Goal: Transaction & Acquisition: Purchase product/service

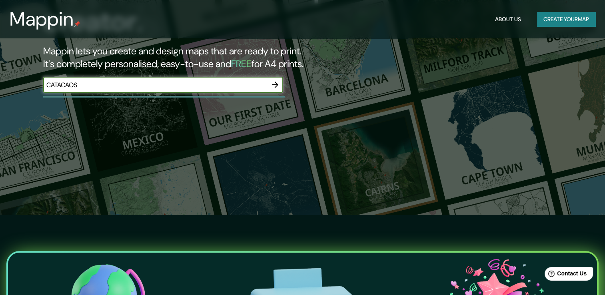
type input "CATACAOS"
click at [272, 84] on icon "button" at bounding box center [275, 85] width 10 height 10
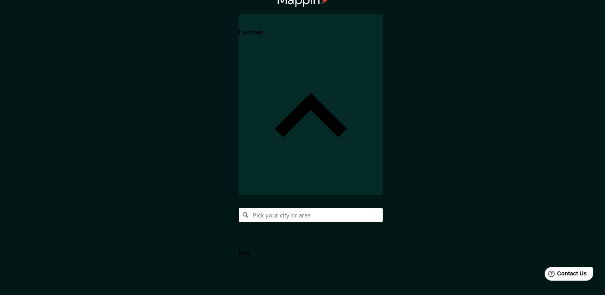
scroll to position [9, 0]
click at [383, 32] on div "Location" at bounding box center [311, 104] width 144 height 181
click at [263, 36] on h4 "Location" at bounding box center [251, 31] width 24 height 7
click at [383, 40] on div "Location" at bounding box center [311, 104] width 144 height 181
click at [383, 208] on input "Pick your city or area" at bounding box center [311, 215] width 144 height 14
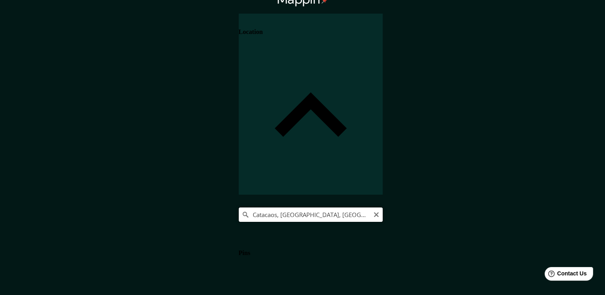
click at [383, 208] on input "Catacaos, Departamento de Piura, Perú" at bounding box center [311, 215] width 144 height 14
click at [263, 36] on h4 "Location" at bounding box center [251, 31] width 24 height 7
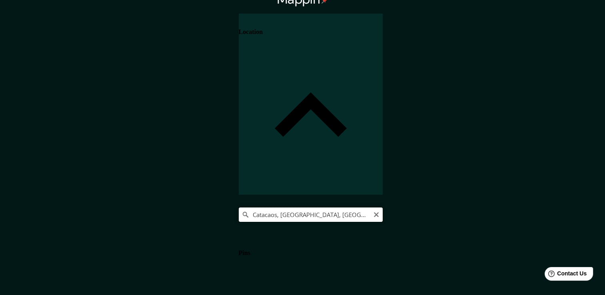
click at [383, 208] on input "Catacaos, Departamento de Piura, Perú" at bounding box center [311, 215] width 144 height 14
drag, startPoint x: 581, startPoint y: 84, endPoint x: 485, endPoint y: 90, distance: 96.6
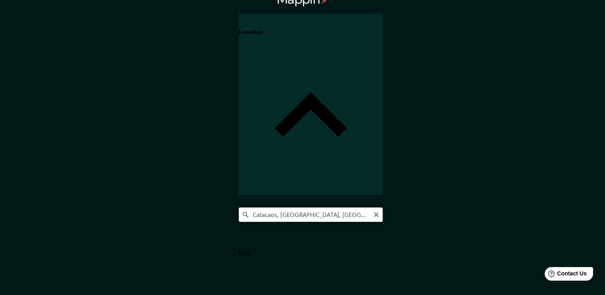
click at [383, 208] on input "Catacaos, Departamento de Piura, Perú" at bounding box center [311, 215] width 144 height 14
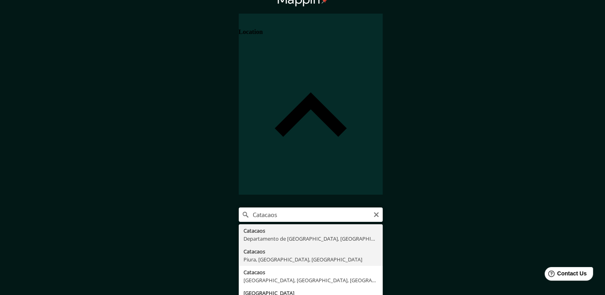
type input "Catacaos, [GEOGRAPHIC_DATA], [GEOGRAPHIC_DATA], [GEOGRAPHIC_DATA]"
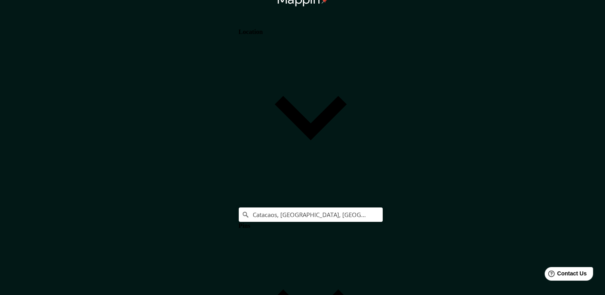
click at [250, 222] on h4 "Pins" at bounding box center [245, 225] width 12 height 7
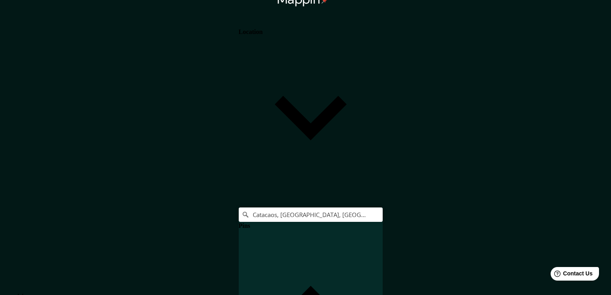
click at [498, 250] on body "Mappin Location Catacaos, Piura, Departamento de Piura, Perú Pins Clear all pin…" at bounding box center [305, 138] width 611 height 295
type input "a4"
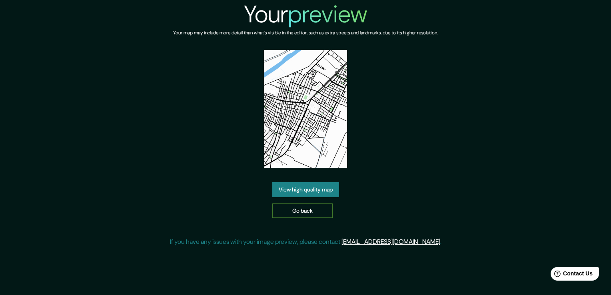
click at [310, 214] on link "Go back" at bounding box center [302, 211] width 60 height 15
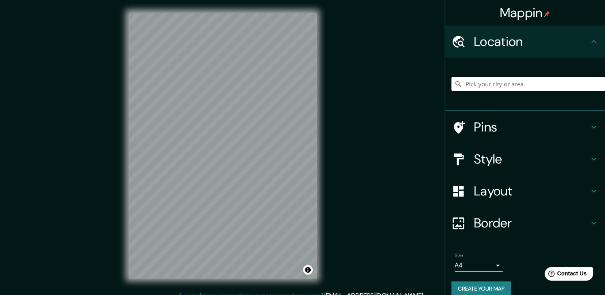
click at [526, 84] on input "Pick your city or area" at bounding box center [528, 84] width 154 height 14
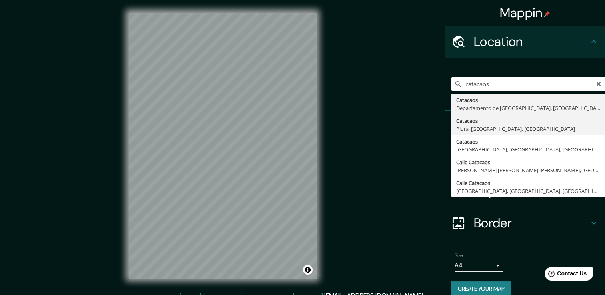
type input "Catacaos, [GEOGRAPHIC_DATA], [GEOGRAPHIC_DATA], [GEOGRAPHIC_DATA]"
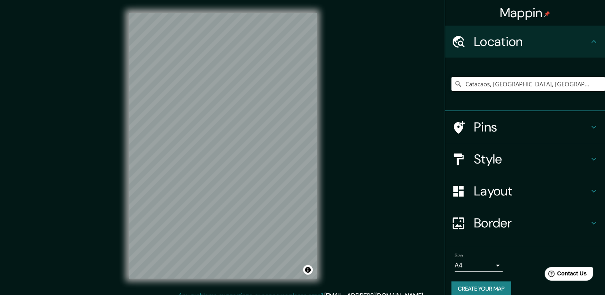
click at [543, 167] on div "Style" at bounding box center [525, 159] width 160 height 32
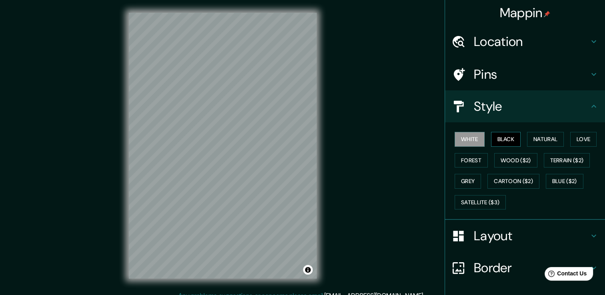
click at [505, 136] on button "Black" at bounding box center [506, 139] width 30 height 15
click at [545, 144] on button "Natural" at bounding box center [545, 139] width 37 height 15
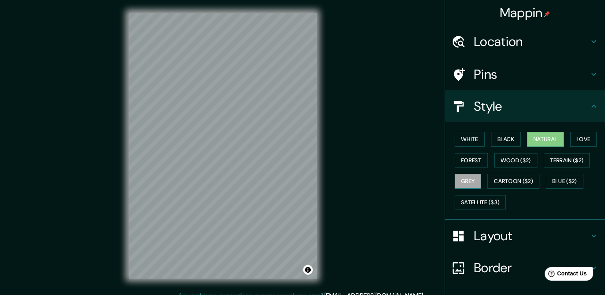
click at [470, 185] on button "Grey" at bounding box center [468, 181] width 26 height 15
click at [535, 143] on button "Natural" at bounding box center [545, 139] width 37 height 15
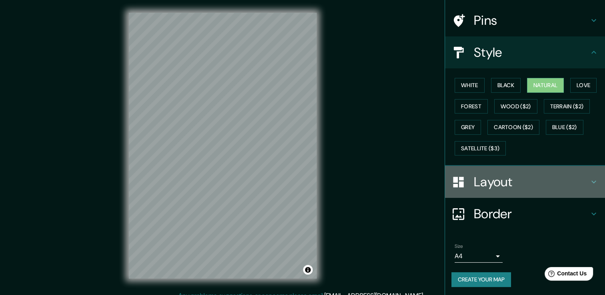
click at [542, 175] on h4 "Layout" at bounding box center [531, 182] width 115 height 16
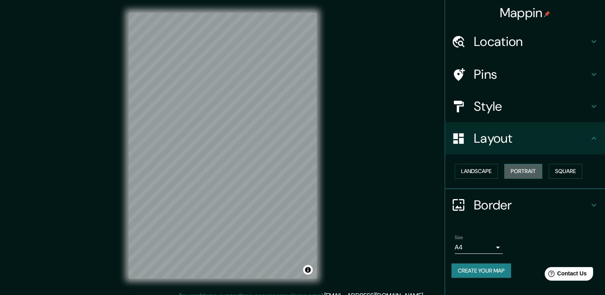
click at [512, 172] on button "Portrait" at bounding box center [523, 171] width 38 height 15
click at [505, 164] on div "Landscape Portrait Square" at bounding box center [528, 171] width 154 height 21
click at [523, 170] on button "Portrait" at bounding box center [523, 171] width 38 height 15
click at [485, 176] on button "Landscape" at bounding box center [476, 171] width 43 height 15
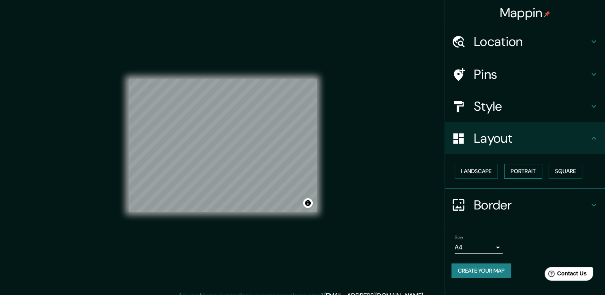
click at [511, 174] on button "Portrait" at bounding box center [523, 171] width 38 height 15
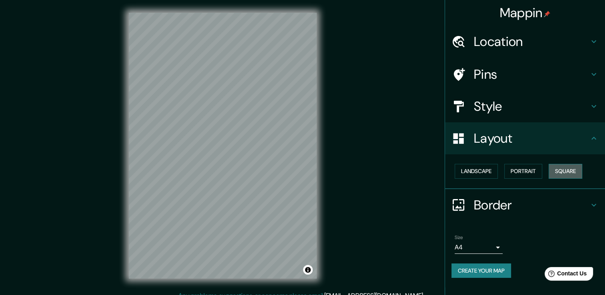
click at [558, 172] on button "Square" at bounding box center [566, 171] width 34 height 15
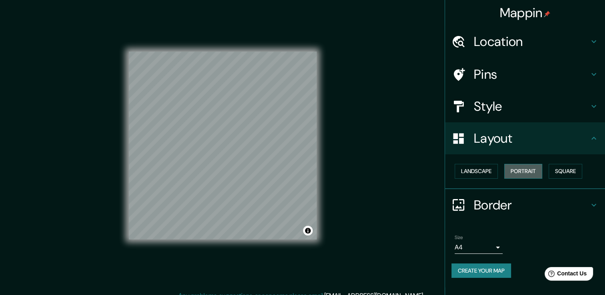
click at [533, 170] on button "Portrait" at bounding box center [523, 171] width 38 height 15
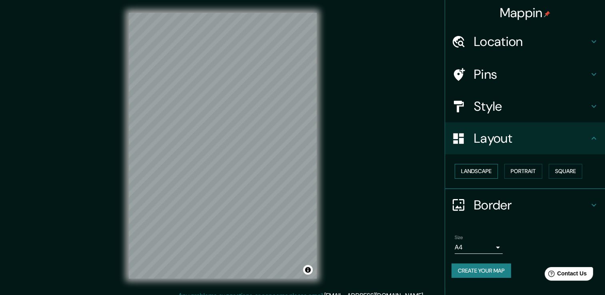
click at [485, 167] on button "Landscape" at bounding box center [476, 171] width 43 height 15
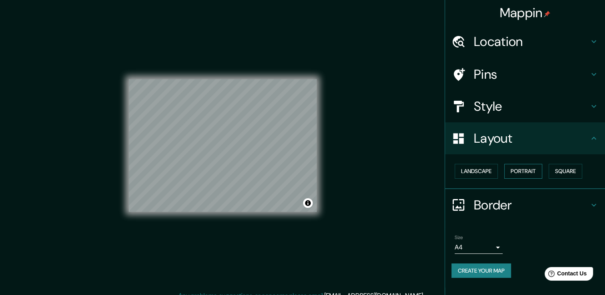
click at [515, 167] on button "Portrait" at bounding box center [523, 171] width 38 height 15
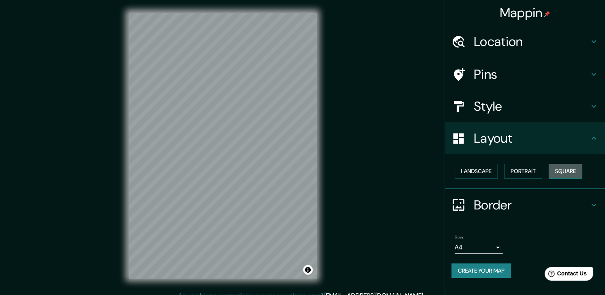
click at [561, 169] on button "Square" at bounding box center [566, 171] width 34 height 15
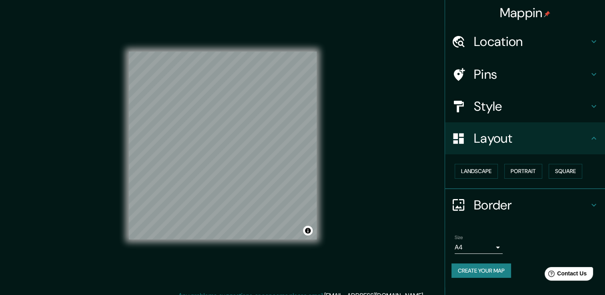
click at [492, 246] on body "Mappin Location Catacaos, Piura, Departamento de Piura, Perú Pins Style Layout …" at bounding box center [302, 147] width 605 height 295
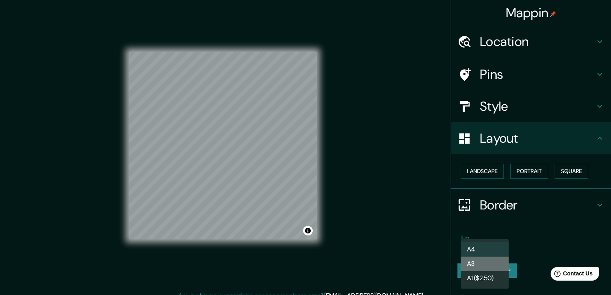
click at [495, 265] on li "A3" at bounding box center [485, 264] width 48 height 14
type input "a4"
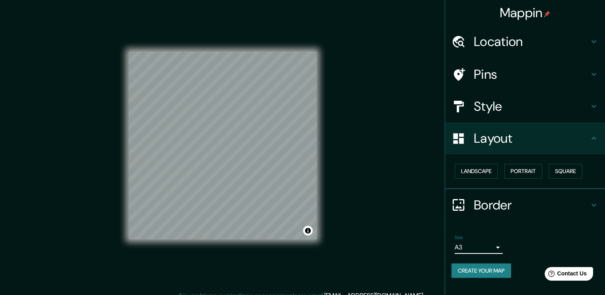
click at [526, 103] on h4 "Style" at bounding box center [531, 106] width 115 height 16
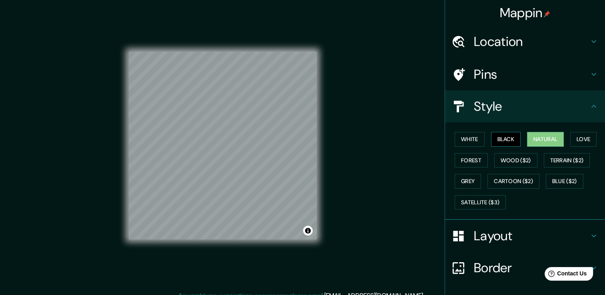
click at [491, 133] on button "Black" at bounding box center [506, 139] width 30 height 15
click at [474, 76] on h4 "Pins" at bounding box center [531, 74] width 115 height 16
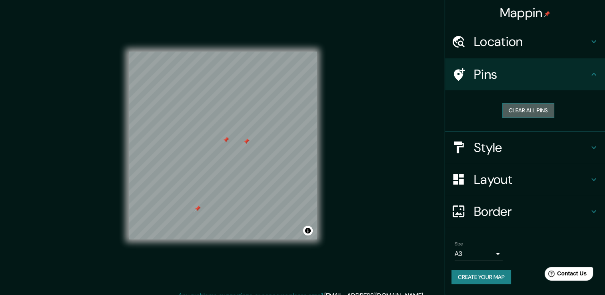
click at [541, 114] on button "Clear all pins" at bounding box center [528, 110] width 52 height 15
click at [512, 177] on h4 "Layout" at bounding box center [531, 180] width 115 height 16
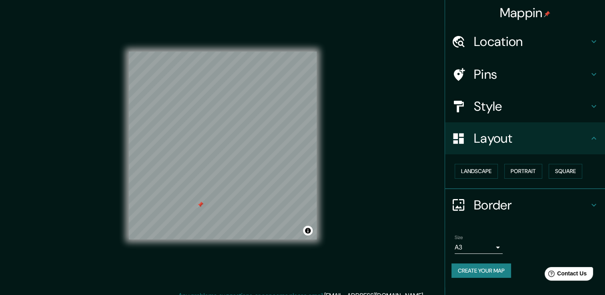
click at [493, 110] on h4 "Style" at bounding box center [531, 106] width 115 height 16
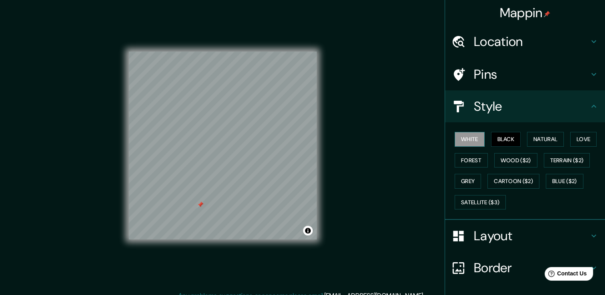
click at [469, 135] on button "White" at bounding box center [470, 139] width 30 height 15
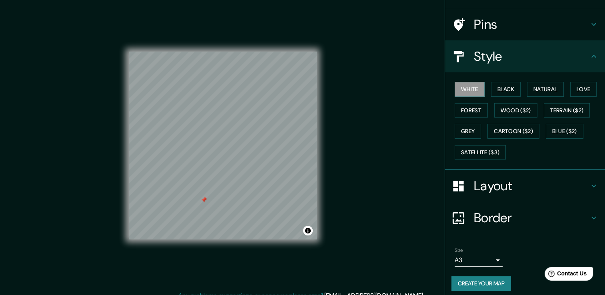
scroll to position [54, 0]
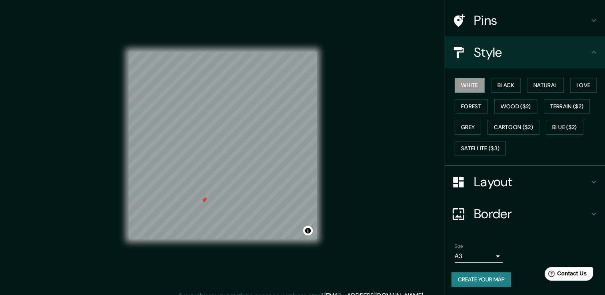
click at [462, 281] on button "Create your map" at bounding box center [481, 279] width 60 height 15
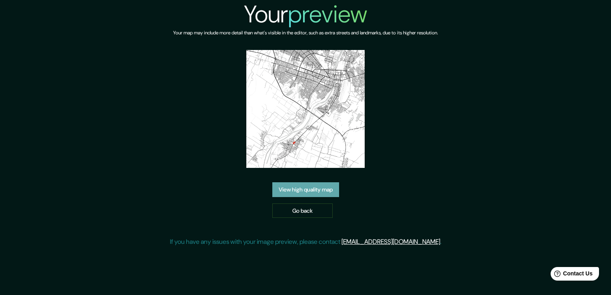
click at [308, 185] on link "View high quality map" at bounding box center [305, 189] width 67 height 15
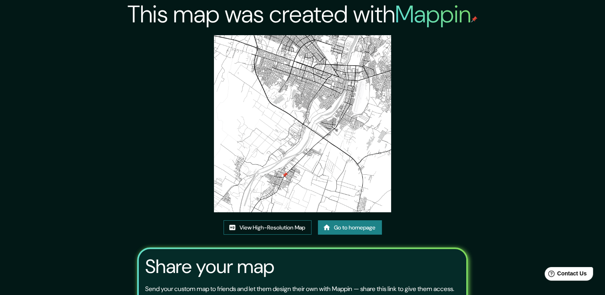
click at [294, 224] on link "View High-Resolution Map" at bounding box center [268, 227] width 88 height 15
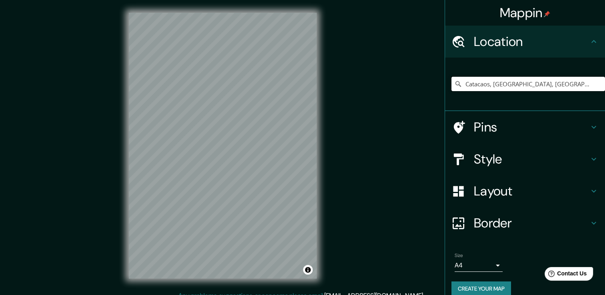
click at [589, 83] on input "Catacaos, [GEOGRAPHIC_DATA], [GEOGRAPHIC_DATA], [GEOGRAPHIC_DATA]" at bounding box center [528, 84] width 154 height 14
click at [558, 82] on input "Catacaos, [GEOGRAPHIC_DATA], [GEOGRAPHIC_DATA], [GEOGRAPHIC_DATA]" at bounding box center [528, 84] width 154 height 14
click at [535, 88] on input "Catacaos, [GEOGRAPHIC_DATA], [GEOGRAPHIC_DATA], [GEOGRAPHIC_DATA]" at bounding box center [528, 84] width 154 height 14
click at [485, 92] on div "Catacaos, [GEOGRAPHIC_DATA], [GEOGRAPHIC_DATA], [GEOGRAPHIC_DATA]" at bounding box center [528, 84] width 154 height 40
click at [485, 85] on input "Catacaos, [GEOGRAPHIC_DATA], [GEOGRAPHIC_DATA], [GEOGRAPHIC_DATA]" at bounding box center [528, 84] width 154 height 14
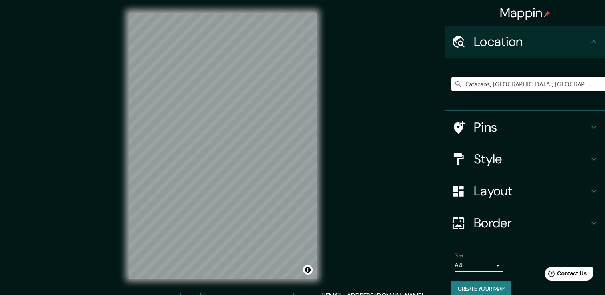
click at [485, 85] on input "Catacaos, [GEOGRAPHIC_DATA], [GEOGRAPHIC_DATA], [GEOGRAPHIC_DATA]" at bounding box center [528, 84] width 154 height 14
drag, startPoint x: 476, startPoint y: 90, endPoint x: 612, endPoint y: 92, distance: 136.4
click at [605, 92] on html "Mappin Location Catacaos, Piura, Departamento de Piura, Perú Pins Style Layout …" at bounding box center [302, 147] width 605 height 295
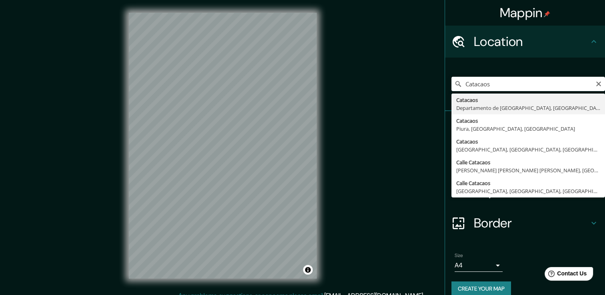
type input "Catacaos, [GEOGRAPHIC_DATA], [GEOGRAPHIC_DATA], [GEOGRAPHIC_DATA]"
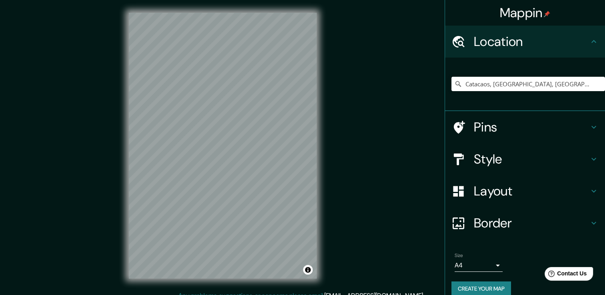
click at [506, 215] on h4 "Border" at bounding box center [531, 223] width 115 height 16
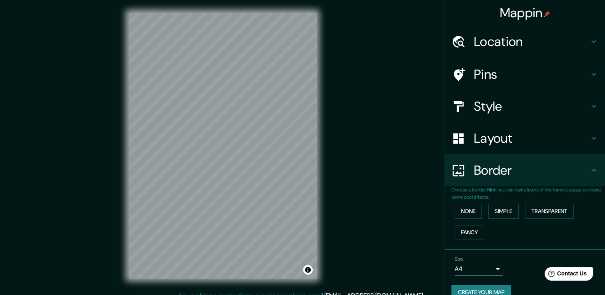
click at [519, 207] on div "None Simple Transparent Fancy" at bounding box center [528, 222] width 154 height 42
click at [501, 210] on button "Simple" at bounding box center [503, 211] width 30 height 15
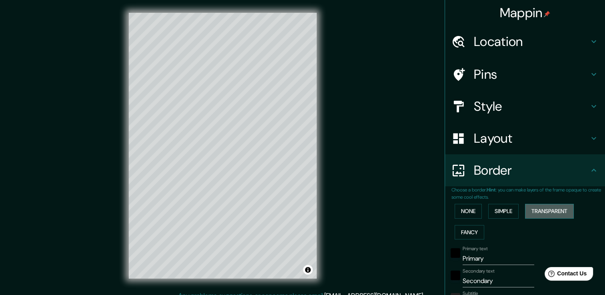
click at [527, 206] on button "Transparent" at bounding box center [549, 211] width 49 height 15
click at [457, 214] on button "None" at bounding box center [468, 211] width 27 height 15
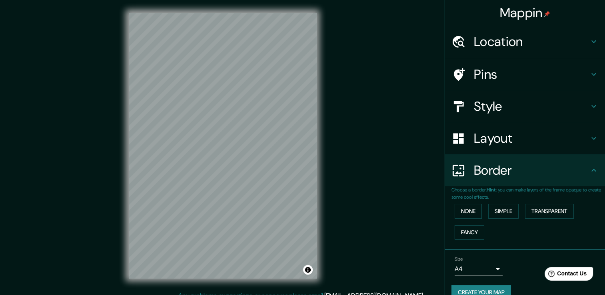
click at [468, 226] on button "Fancy" at bounding box center [470, 232] width 30 height 15
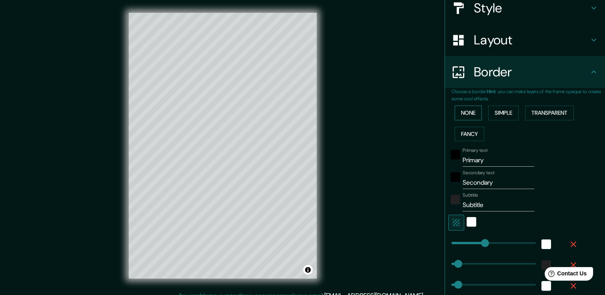
scroll to position [80, 0]
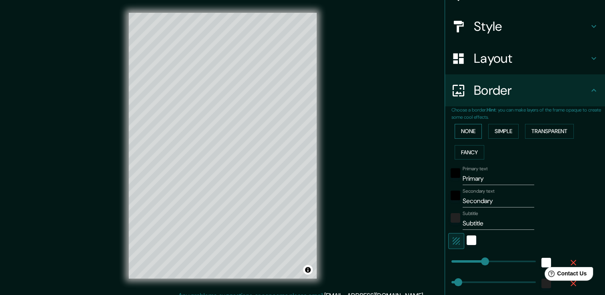
click at [467, 131] on button "None" at bounding box center [468, 131] width 27 height 15
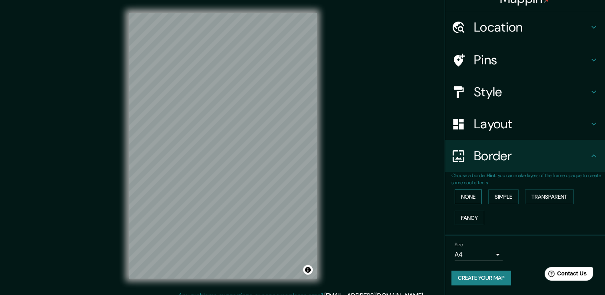
scroll to position [13, 0]
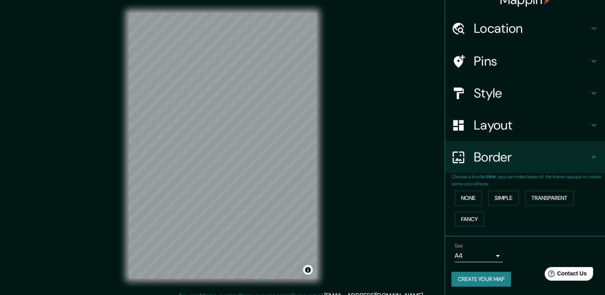
click at [481, 119] on h4 "Layout" at bounding box center [531, 125] width 115 height 16
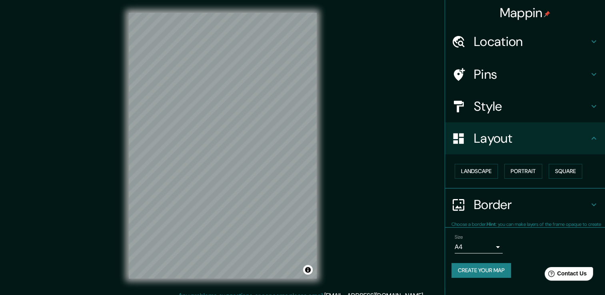
scroll to position [0, 0]
click at [527, 172] on button "Portrait" at bounding box center [523, 171] width 38 height 15
click at [463, 170] on button "Landscape" at bounding box center [476, 171] width 43 height 15
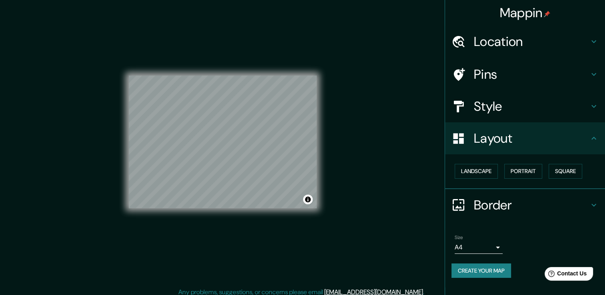
scroll to position [9, 0]
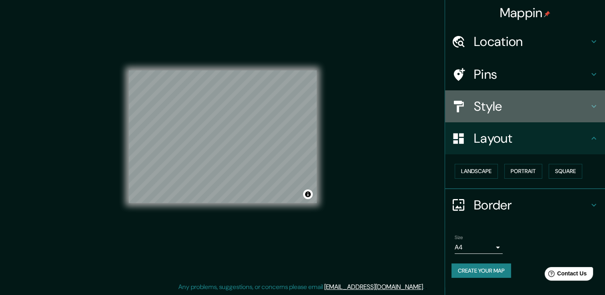
click at [511, 99] on h4 "Style" at bounding box center [531, 106] width 115 height 16
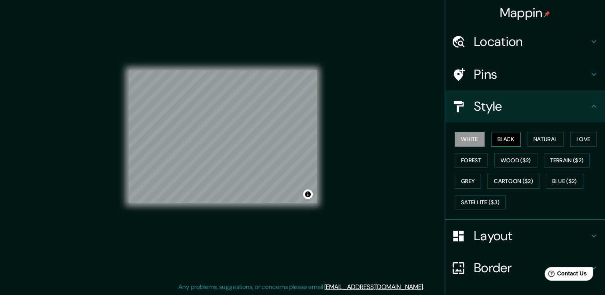
click at [502, 139] on button "Black" at bounding box center [506, 139] width 30 height 15
click at [553, 141] on button "Natural" at bounding box center [545, 139] width 37 height 15
click at [458, 139] on button "White" at bounding box center [470, 139] width 30 height 15
click at [504, 133] on button "Black" at bounding box center [506, 139] width 30 height 15
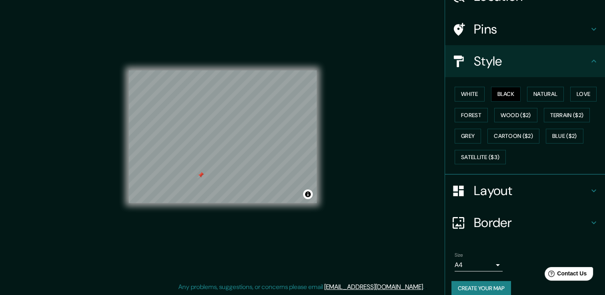
scroll to position [54, 0]
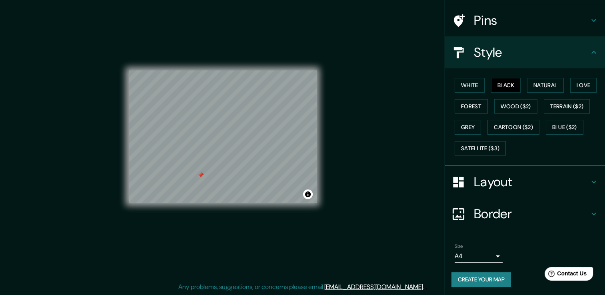
click at [488, 260] on body "Mappin Location Catacaos, Piura, Departamento de Piura, Perú Pins Style White B…" at bounding box center [302, 138] width 605 height 295
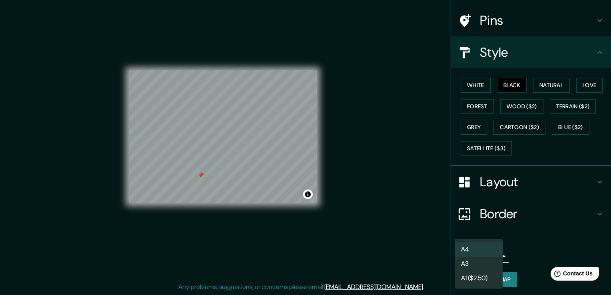
click at [484, 260] on li "A3" at bounding box center [479, 264] width 48 height 14
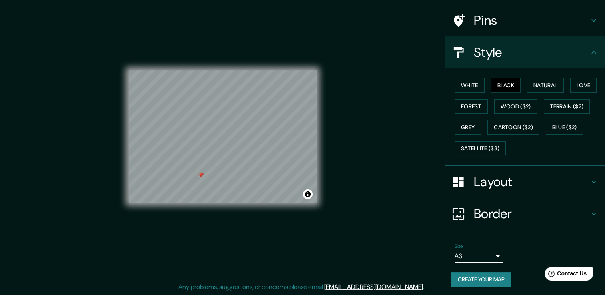
click at [488, 272] on button "Create your map" at bounding box center [481, 279] width 60 height 15
click at [489, 275] on button "Create your map" at bounding box center [481, 279] width 60 height 15
click at [378, 96] on div "Mappin Location Catacaos, Piura, Departamento de Piura, Perú Pins Style White B…" at bounding box center [302, 143] width 605 height 304
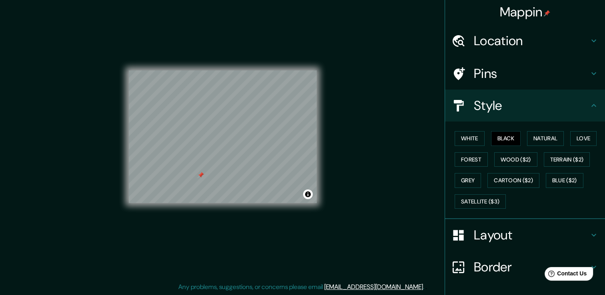
scroll to position [0, 0]
click at [571, 113] on h4 "Style" at bounding box center [531, 106] width 115 height 16
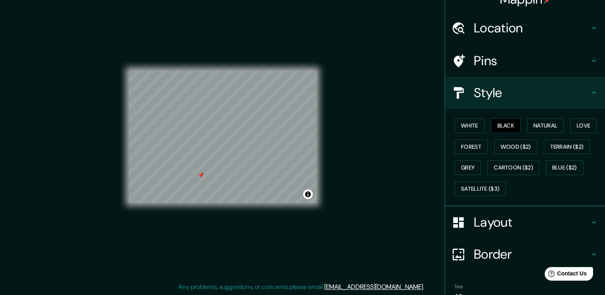
scroll to position [54, 0]
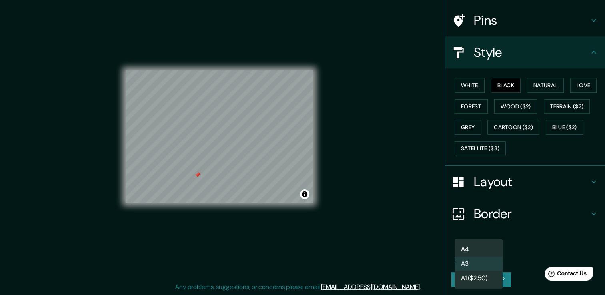
click at [472, 259] on body "Mappin Location Catacaos, Piura, Departamento de Piura, Perú Pins Style White B…" at bounding box center [302, 138] width 605 height 295
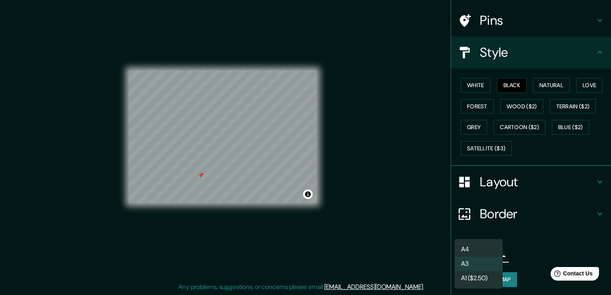
click at [477, 247] on li "A4" at bounding box center [479, 249] width 48 height 14
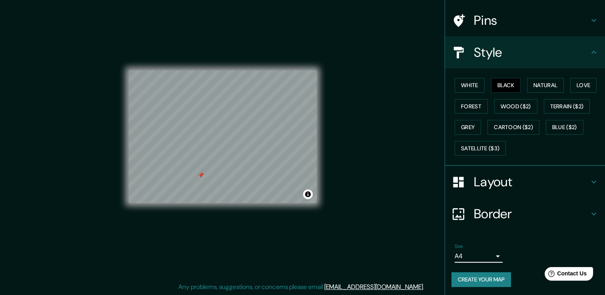
click at [471, 282] on button "Create your map" at bounding box center [481, 279] width 60 height 15
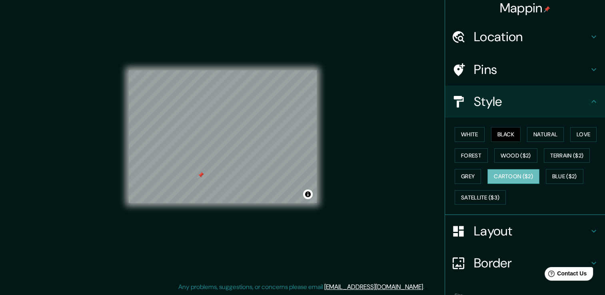
scroll to position [0, 0]
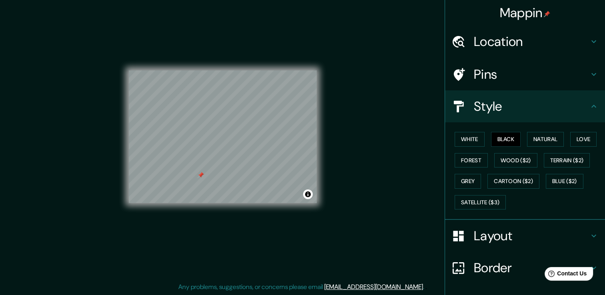
click at [506, 72] on h4 "Pins" at bounding box center [531, 74] width 115 height 16
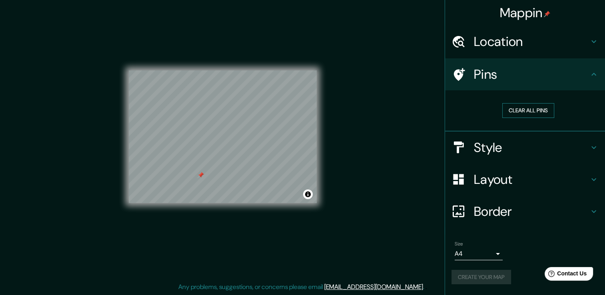
click at [537, 106] on button "Clear all pins" at bounding box center [528, 110] width 52 height 15
click at [365, 162] on div "Mappin Location Catacaos, Piura, Departamento de Piura, Perú Pins Clear all pin…" at bounding box center [302, 143] width 605 height 304
click at [516, 207] on h4 "Border" at bounding box center [531, 212] width 115 height 16
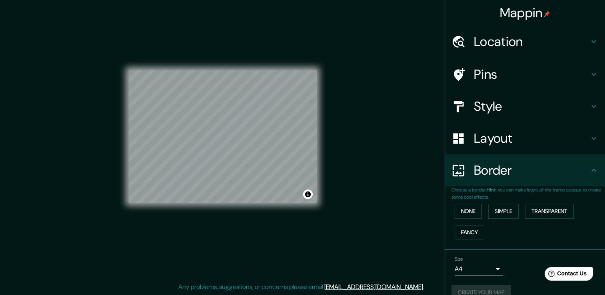
click at [503, 127] on div "Layout" at bounding box center [525, 138] width 160 height 32
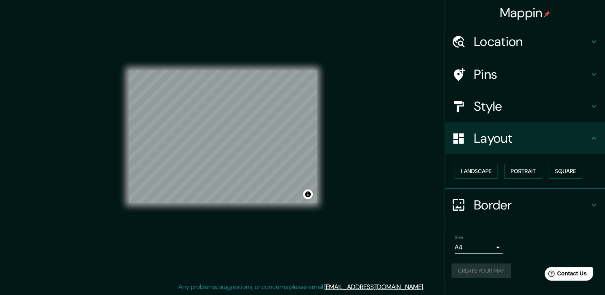
click at [506, 114] on h4 "Style" at bounding box center [531, 106] width 115 height 16
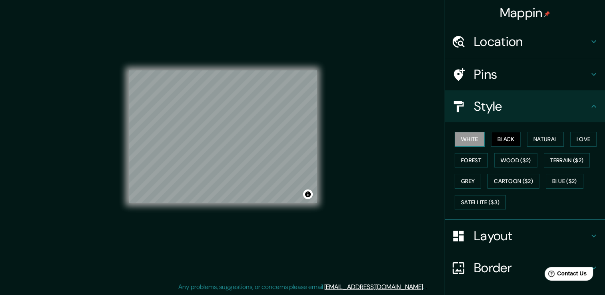
click at [470, 138] on button "White" at bounding box center [470, 139] width 30 height 15
click at [497, 134] on button "Black" at bounding box center [506, 139] width 30 height 15
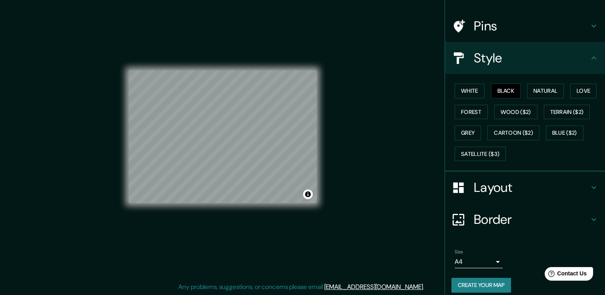
scroll to position [54, 0]
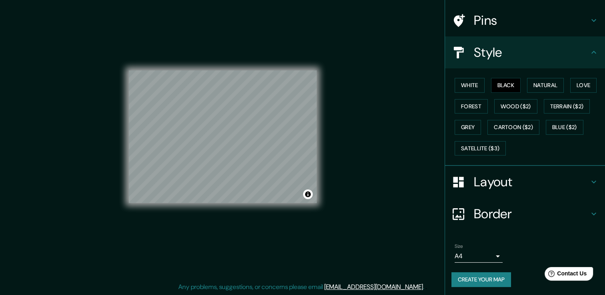
click at [492, 286] on div "Size A4 single Create your map" at bounding box center [524, 266] width 147 height 53
click at [485, 282] on button "Create your map" at bounding box center [481, 279] width 60 height 15
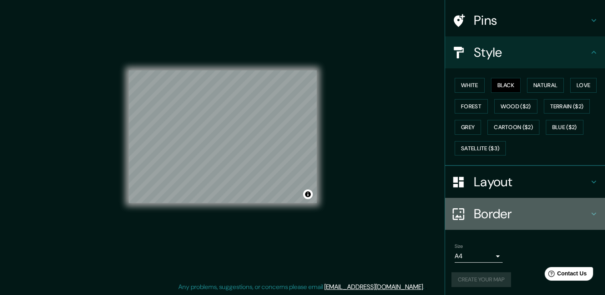
click at [479, 210] on h4 "Border" at bounding box center [531, 214] width 115 height 16
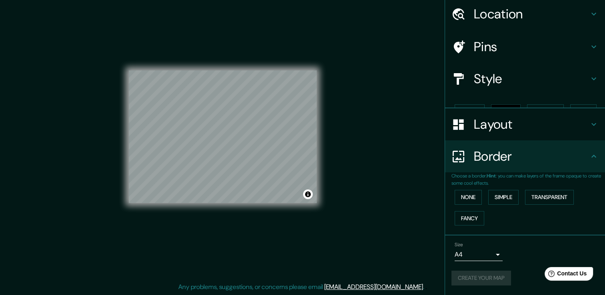
scroll to position [13, 0]
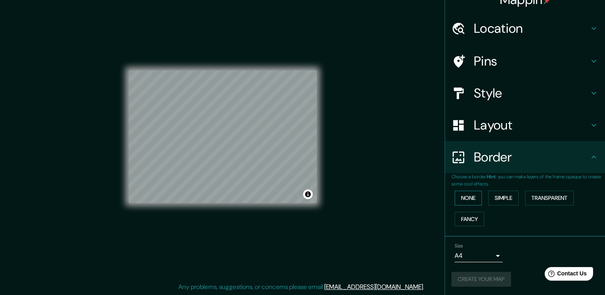
click at [471, 194] on button "None" at bounding box center [468, 198] width 27 height 15
click at [423, 148] on div "Mappin Location Catacaos, Piura, Departamento de Piura, Perú Pins Style Layout …" at bounding box center [302, 143] width 605 height 304
click at [312, 196] on button "Toggle attribution" at bounding box center [308, 195] width 10 height 10
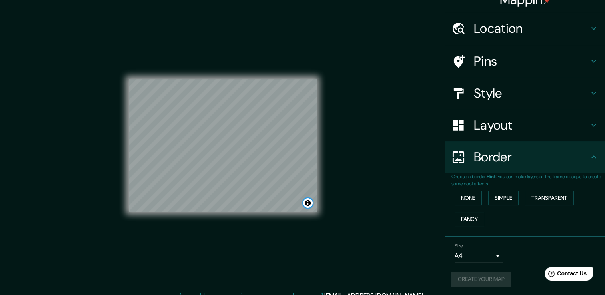
scroll to position [0, 0]
click at [345, 156] on div "Mappin Location Catacaos, Piura, Departamento de Piura, Perú Pins Style Layout …" at bounding box center [302, 152] width 605 height 304
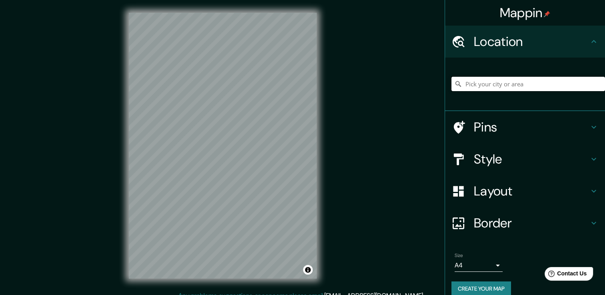
click at [497, 86] on input "Pick your city or area" at bounding box center [528, 84] width 154 height 14
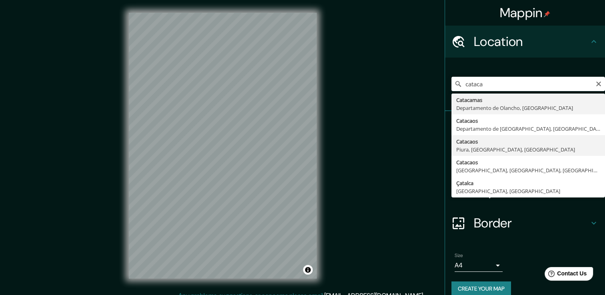
type input "Catacaos, [GEOGRAPHIC_DATA], [GEOGRAPHIC_DATA], [GEOGRAPHIC_DATA]"
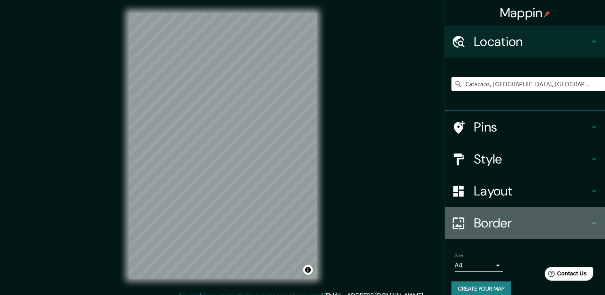
click at [525, 221] on h4 "Border" at bounding box center [531, 223] width 115 height 16
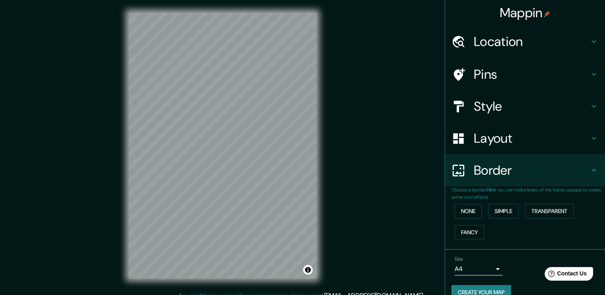
click at [474, 129] on div "Layout" at bounding box center [525, 138] width 160 height 32
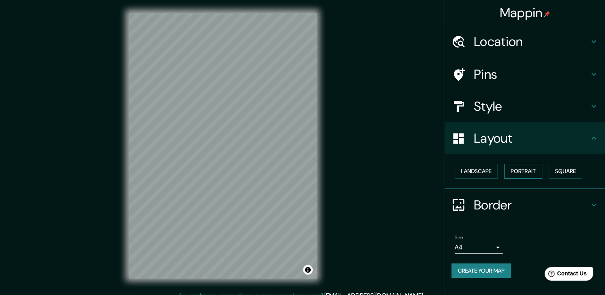
click at [533, 171] on button "Portrait" at bounding box center [523, 171] width 38 height 15
click at [485, 171] on button "Landscape" at bounding box center [476, 171] width 43 height 15
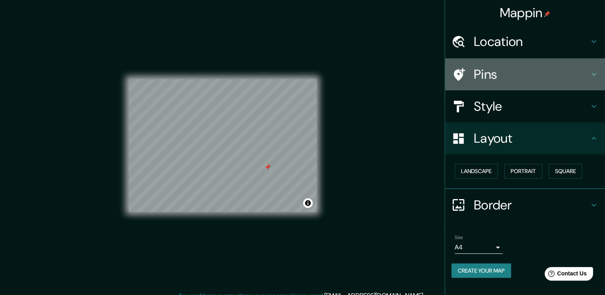
click at [542, 76] on h4 "Pins" at bounding box center [531, 74] width 115 height 16
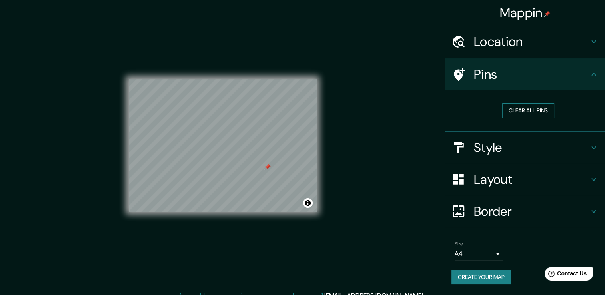
click at [540, 110] on button "Clear all pins" at bounding box center [528, 110] width 52 height 15
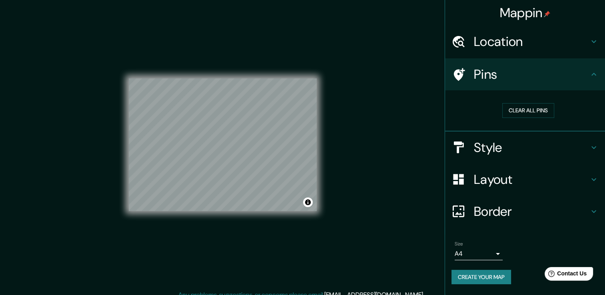
scroll to position [9, 0]
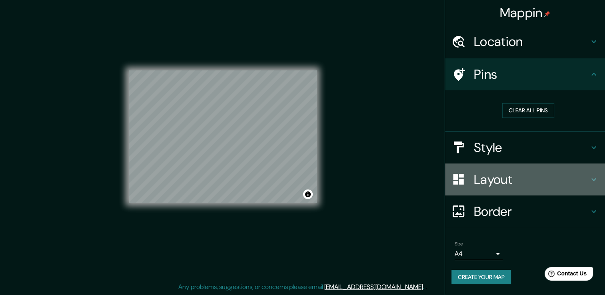
click at [491, 164] on div "Layout" at bounding box center [525, 180] width 160 height 32
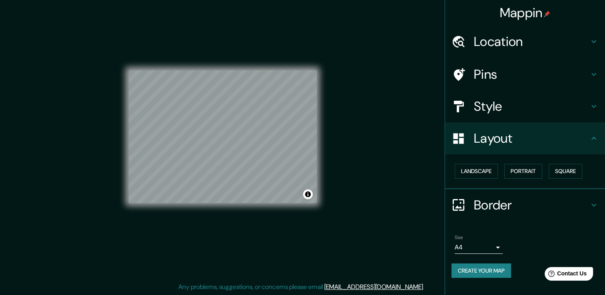
click at [463, 99] on div "Style" at bounding box center [525, 106] width 160 height 32
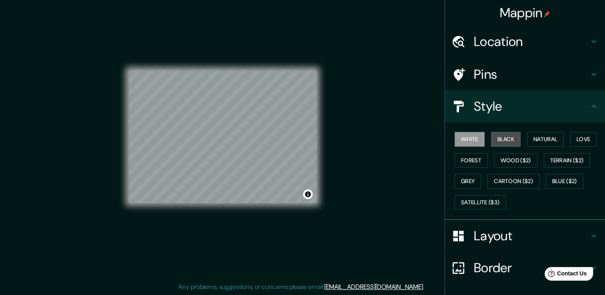
click at [491, 133] on button "Black" at bounding box center [506, 139] width 30 height 15
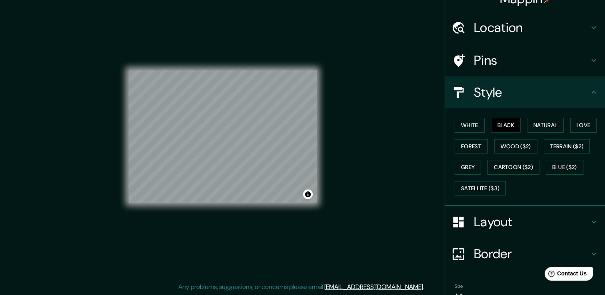
scroll to position [54, 0]
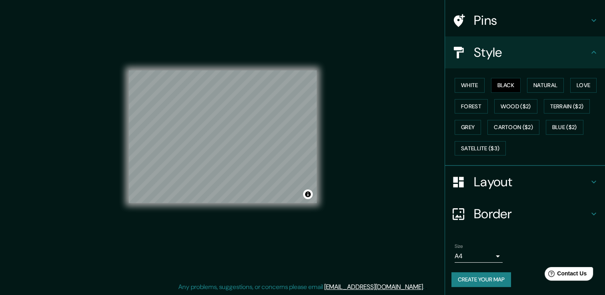
click at [477, 282] on button "Create your map" at bounding box center [481, 279] width 60 height 15
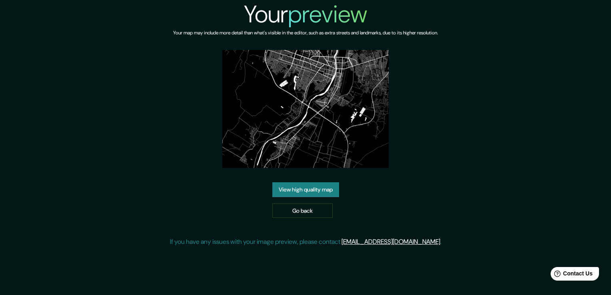
click at [334, 188] on link "View high quality map" at bounding box center [305, 189] width 67 height 15
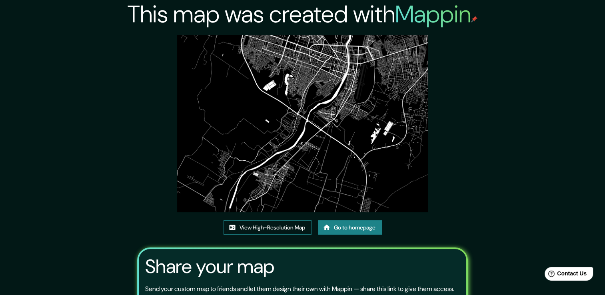
click at [268, 231] on link "View High-Resolution Map" at bounding box center [268, 227] width 88 height 15
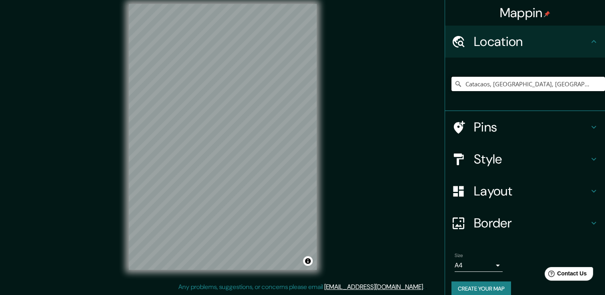
click at [578, 84] on input "Catacaos, Piura, Departamento de Piura, Perú" at bounding box center [528, 84] width 154 height 14
drag, startPoint x: 575, startPoint y: 84, endPoint x: 605, endPoint y: 85, distance: 29.6
click at [605, 85] on html "Mappin Location Catacaos, Piura, Departamento de Piura, Perú Pins Style Layout …" at bounding box center [302, 138] width 605 height 295
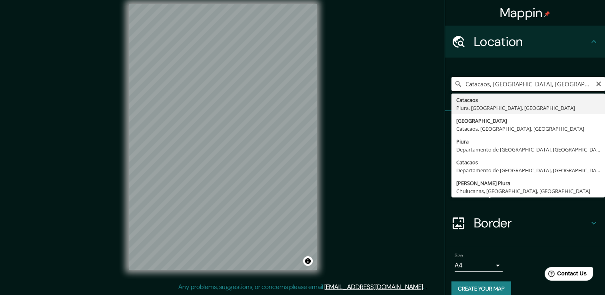
type input "Catacaos, Piura, Departamento de Piura, Perú"
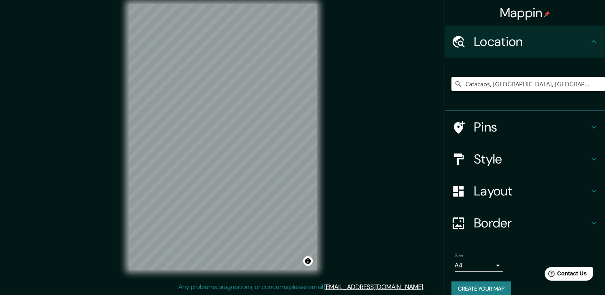
click at [492, 168] on div "Style" at bounding box center [525, 159] width 160 height 32
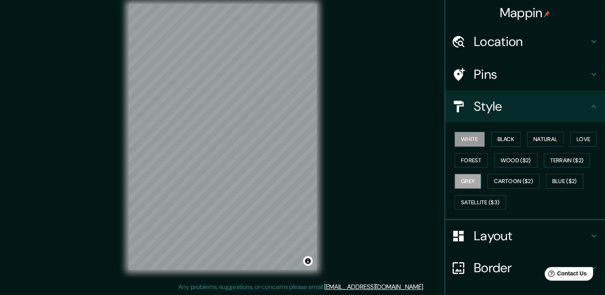
click at [465, 174] on button "Grey" at bounding box center [468, 181] width 26 height 15
click at [521, 232] on h4 "Layout" at bounding box center [531, 236] width 115 height 16
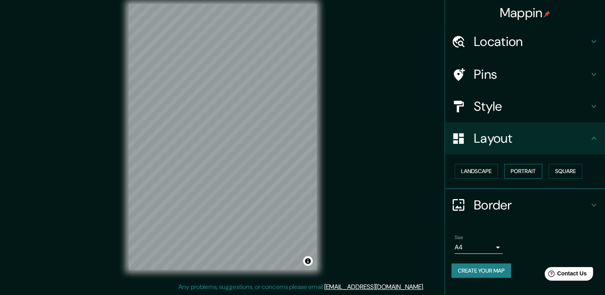
click at [520, 170] on button "Portrait" at bounding box center [523, 171] width 38 height 15
click at [496, 170] on button "Landscape" at bounding box center [476, 171] width 43 height 15
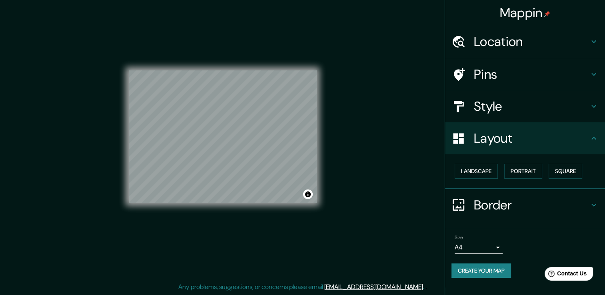
click at [493, 271] on button "Create your map" at bounding box center [481, 271] width 60 height 15
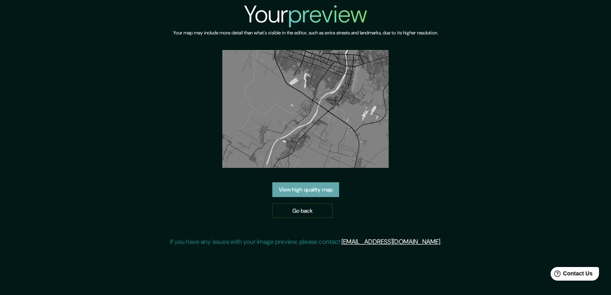
click at [300, 183] on link "View high quality map" at bounding box center [305, 189] width 67 height 15
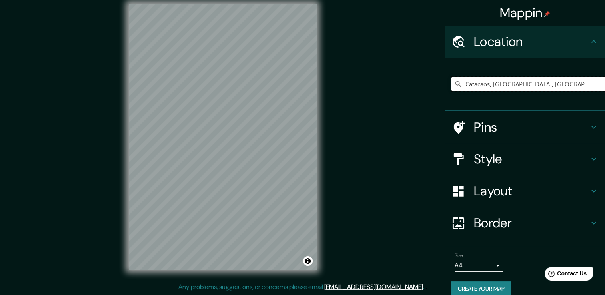
scroll to position [0, 2]
drag, startPoint x: 574, startPoint y: 81, endPoint x: 612, endPoint y: 93, distance: 40.0
click at [605, 93] on html "Mappin Location [GEOGRAPHIC_DATA], [GEOGRAPHIC_DATA], [GEOGRAPHIC_DATA], [GEOGR…" at bounding box center [302, 138] width 605 height 295
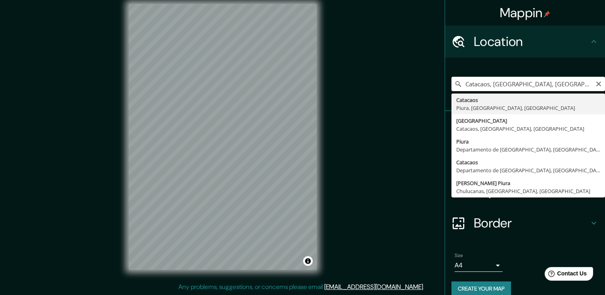
type input "Catacaos, Piura, Departamento de Piura, Perú"
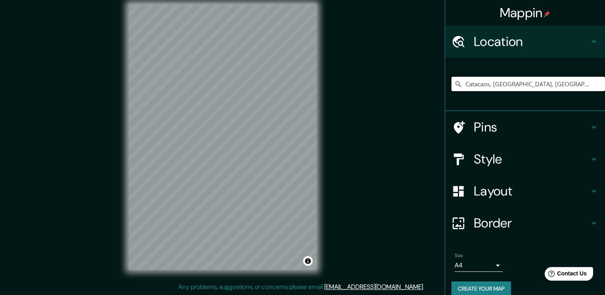
click at [509, 172] on div "Style" at bounding box center [525, 159] width 160 height 32
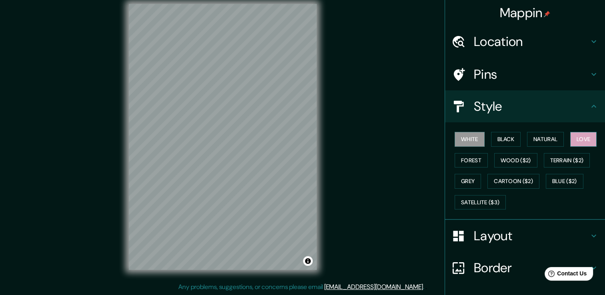
click at [570, 137] on button "Love" at bounding box center [583, 139] width 26 height 15
click at [549, 137] on button "Natural" at bounding box center [545, 139] width 37 height 15
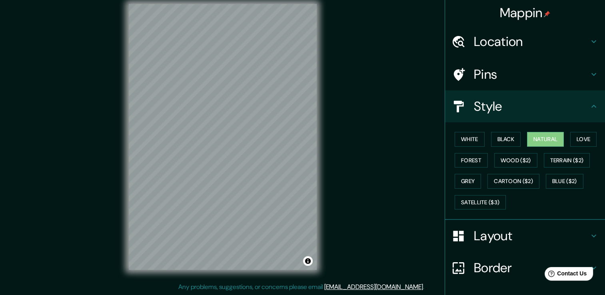
scroll to position [6, 0]
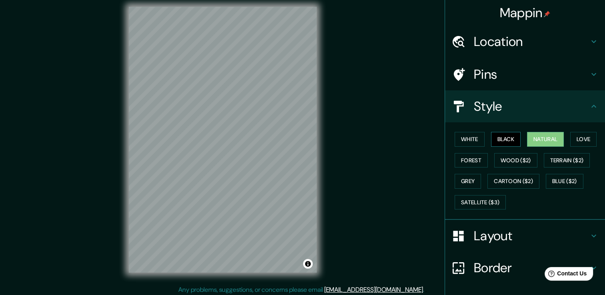
click at [505, 138] on button "Black" at bounding box center [506, 139] width 30 height 15
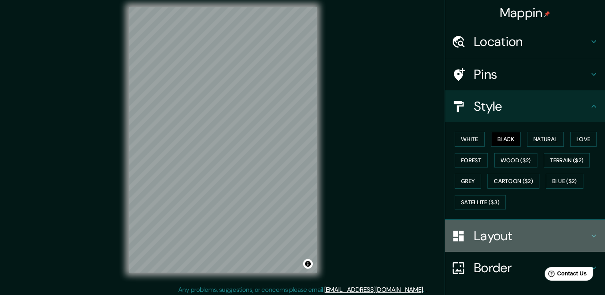
click at [491, 242] on h4 "Layout" at bounding box center [531, 236] width 115 height 16
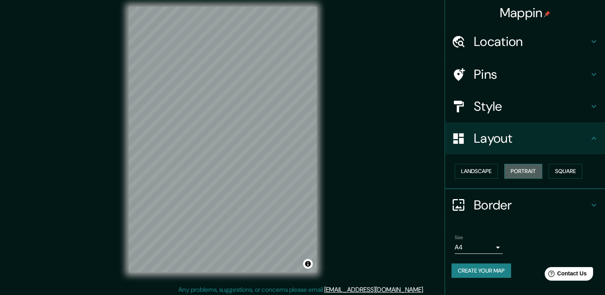
click at [511, 169] on button "Portrait" at bounding box center [523, 171] width 38 height 15
click at [555, 166] on button "Square" at bounding box center [566, 171] width 34 height 15
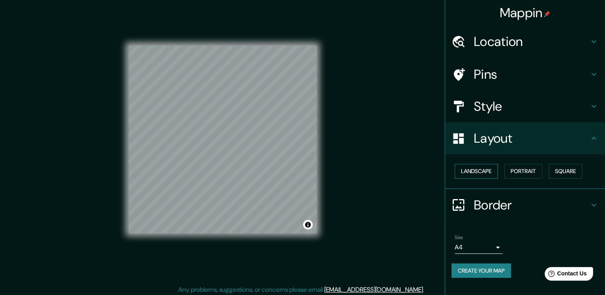
click at [489, 176] on button "Landscape" at bounding box center [476, 171] width 43 height 15
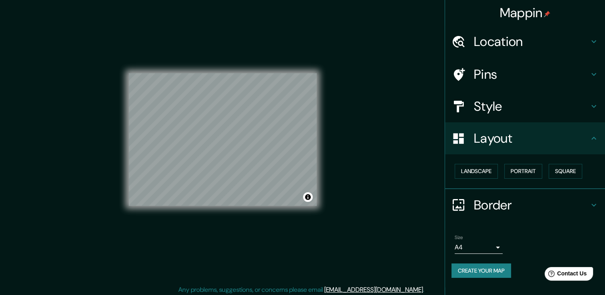
click at [472, 104] on div at bounding box center [462, 107] width 22 height 14
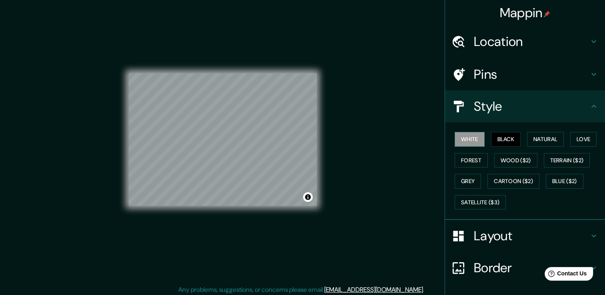
click at [470, 144] on button "White" at bounding box center [470, 139] width 30 height 15
click at [471, 161] on button "Forest" at bounding box center [471, 160] width 33 height 15
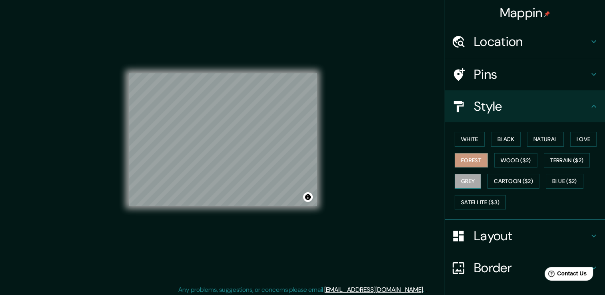
click at [460, 181] on button "Grey" at bounding box center [468, 181] width 26 height 15
click at [494, 134] on button "Black" at bounding box center [506, 139] width 30 height 15
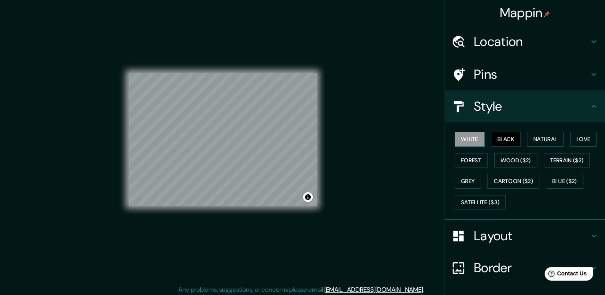
click at [468, 143] on button "White" at bounding box center [470, 139] width 30 height 15
click at [466, 84] on div "Pins" at bounding box center [525, 74] width 160 height 32
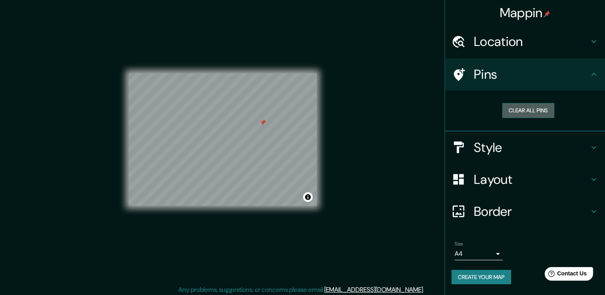
click at [515, 106] on button "Clear all pins" at bounding box center [528, 110] width 52 height 15
click at [365, 104] on div "Mappin Location Catacaos, Piura, Departamento de Piura, Perú Pins Clear all pin…" at bounding box center [302, 146] width 605 height 304
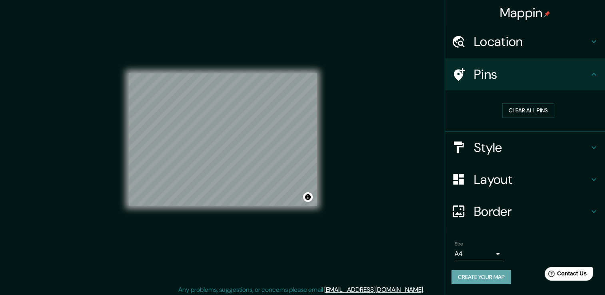
click at [502, 275] on button "Create your map" at bounding box center [481, 277] width 60 height 15
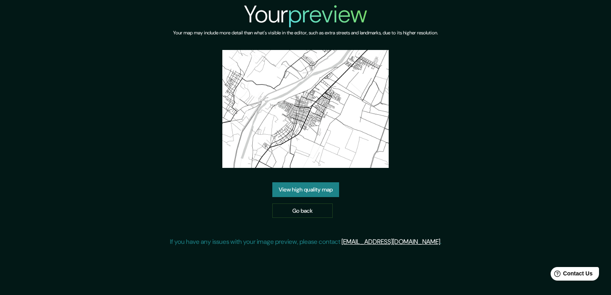
click at [321, 193] on link "View high quality map" at bounding box center [305, 189] width 67 height 15
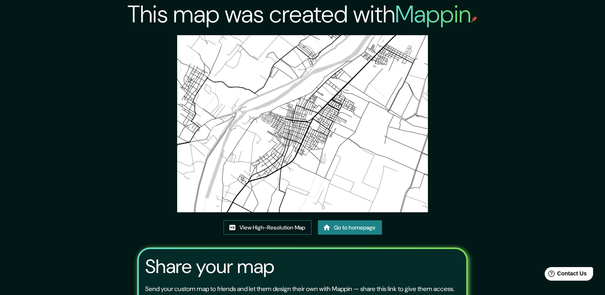
click at [284, 229] on link "View High-Resolution Map" at bounding box center [268, 227] width 88 height 15
